Goal: Information Seeking & Learning: Learn about a topic

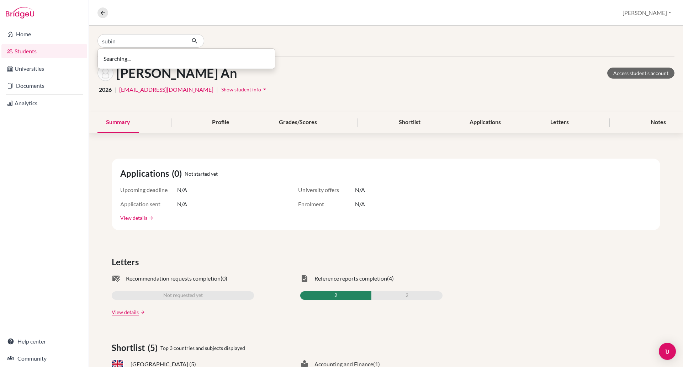
type input "subin"
click at [154, 58] on b "Subin" at bounding box center [161, 55] width 14 height 7
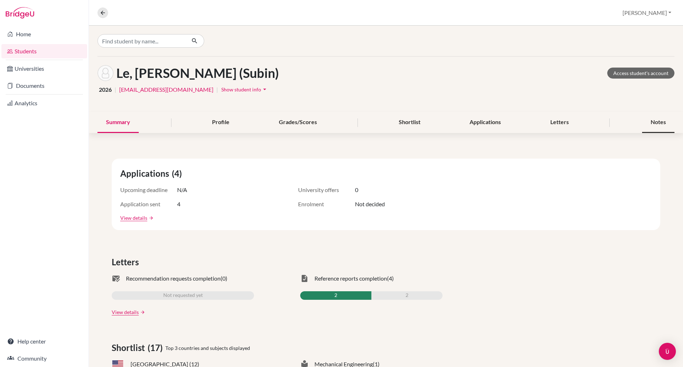
click at [657, 123] on div "Notes" at bounding box center [658, 122] width 32 height 21
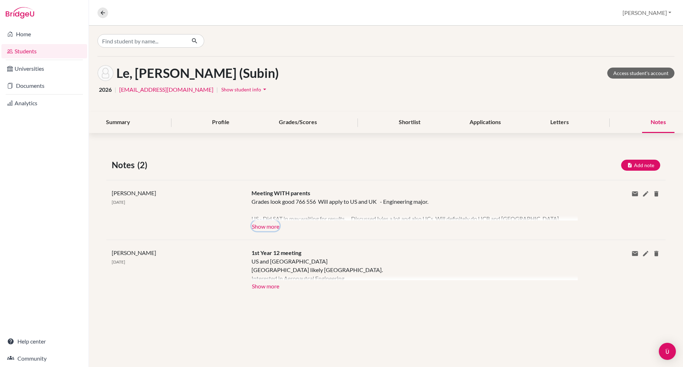
click at [266, 227] on button "Show more" at bounding box center [265, 225] width 28 height 11
